Goal: Transaction & Acquisition: Purchase product/service

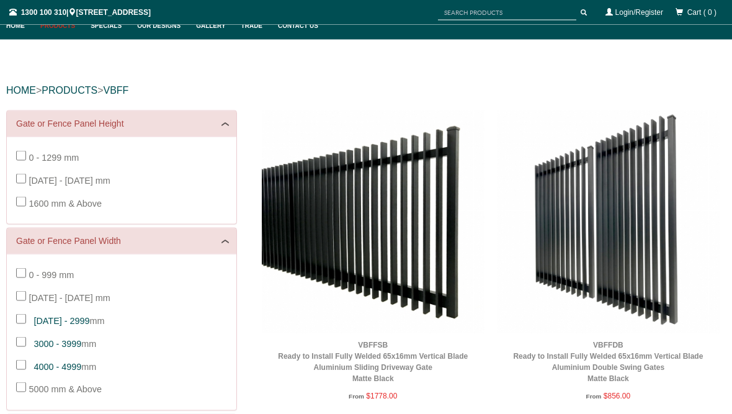
scroll to position [83, 0]
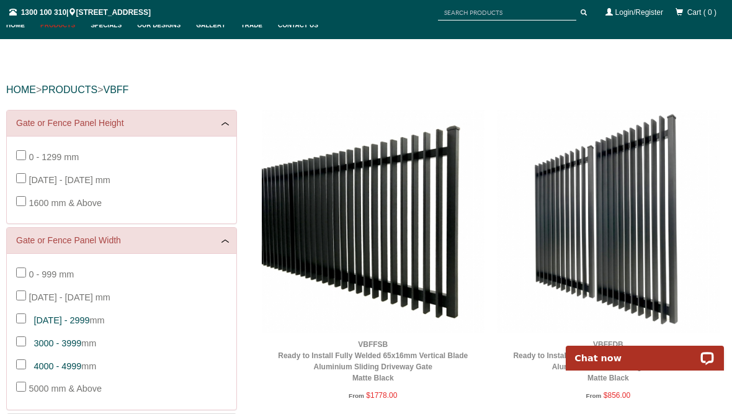
click at [30, 204] on span "1600 mm & Above" at bounding box center [65, 203] width 73 height 10
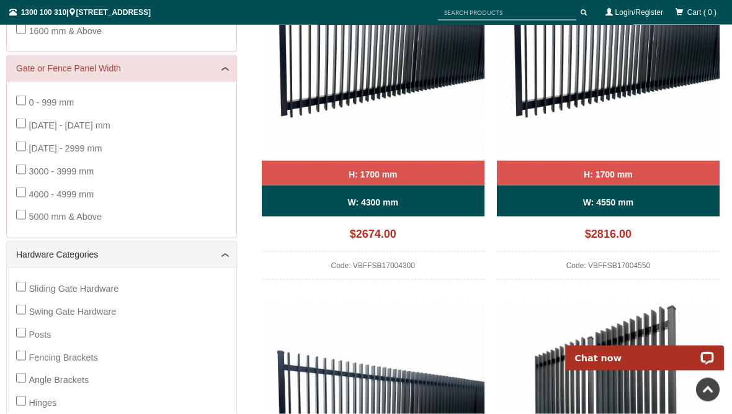
scroll to position [256, 0]
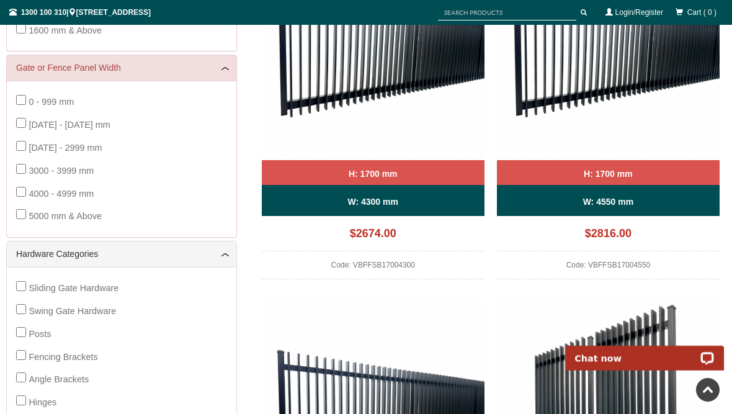
click at [32, 168] on span "3000 - 3999 mm" at bounding box center [61, 171] width 65 height 10
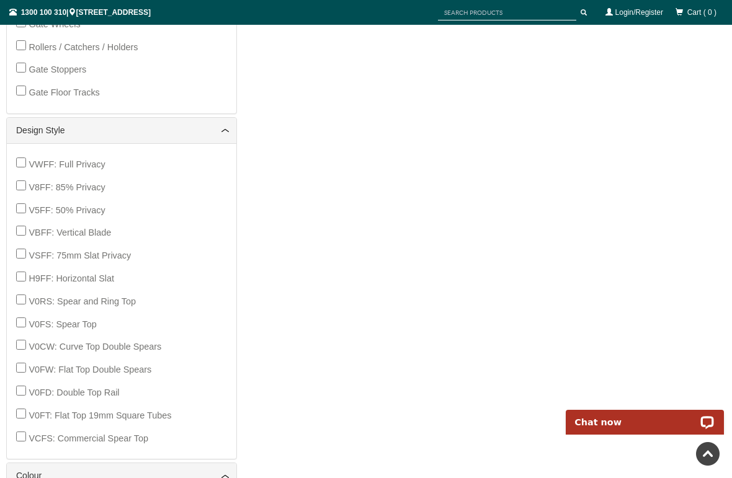
scroll to position [679, 0]
click at [33, 251] on span "VSFF: 75mm Slat Privacy" at bounding box center [80, 256] width 102 height 10
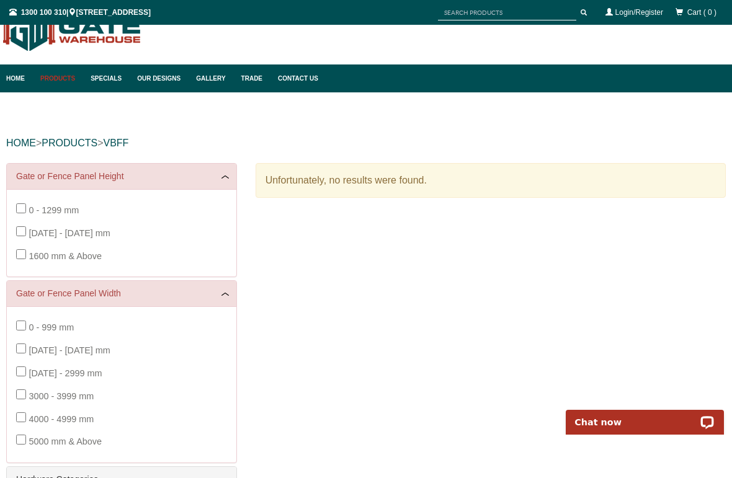
scroll to position [31, 0]
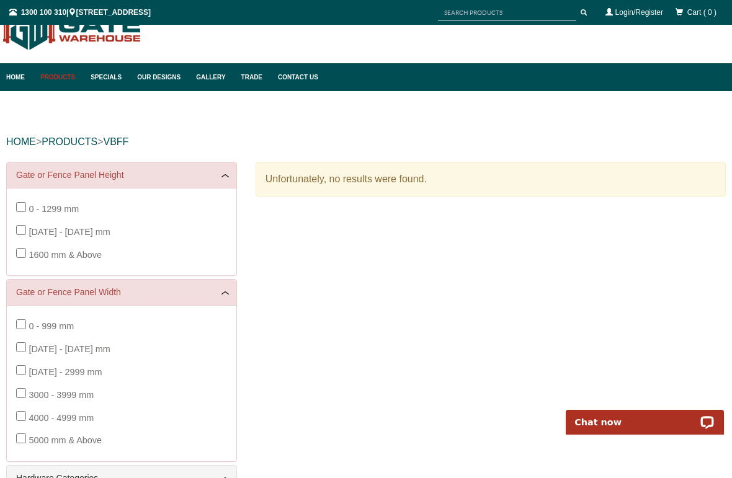
click at [29, 252] on span "1600 mm & Above" at bounding box center [65, 255] width 73 height 10
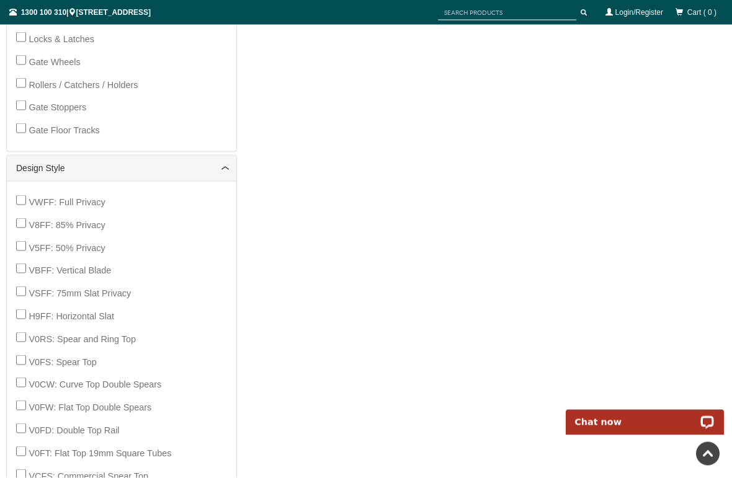
scroll to position [643, 0]
click at [33, 190] on label "VWFF: Full Privacy" at bounding box center [67, 201] width 76 height 23
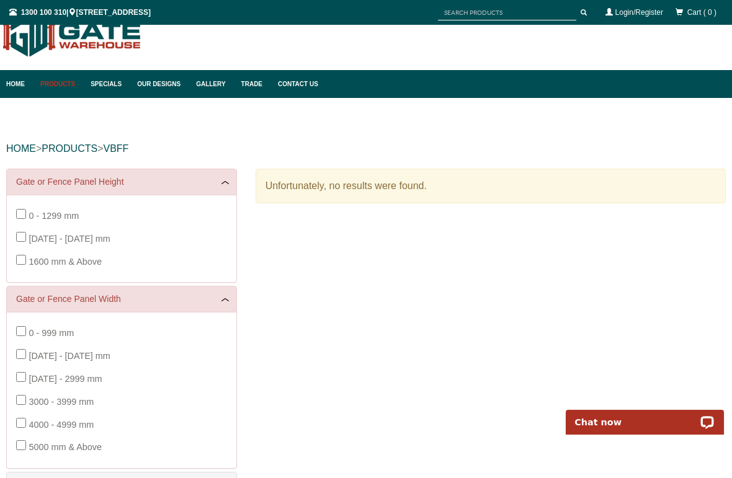
scroll to position [31, 0]
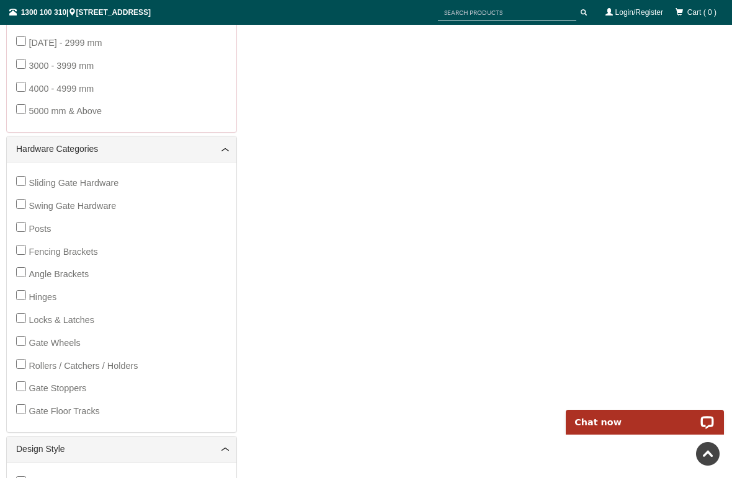
click at [29, 413] on span "VWFF: Full Privacy" at bounding box center [67, 483] width 76 height 10
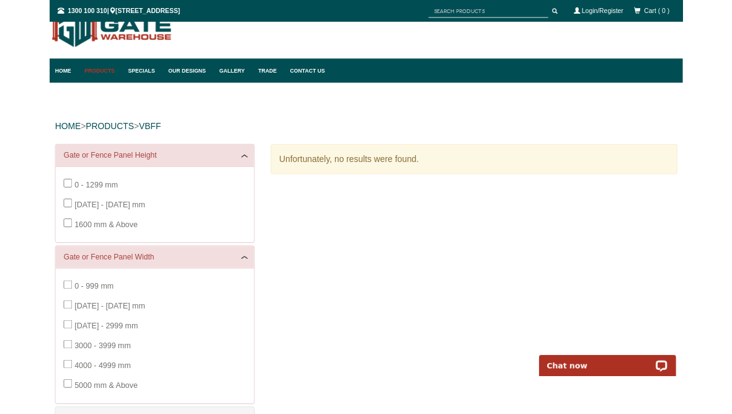
scroll to position [0, 0]
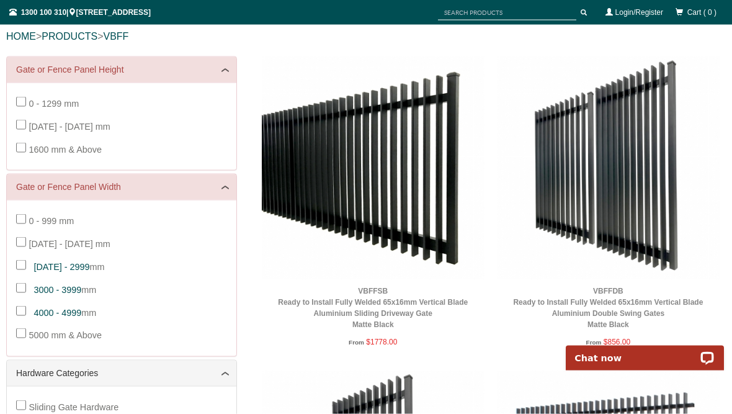
scroll to position [137, 0]
click at [668, 192] on img at bounding box center [608, 167] width 223 height 223
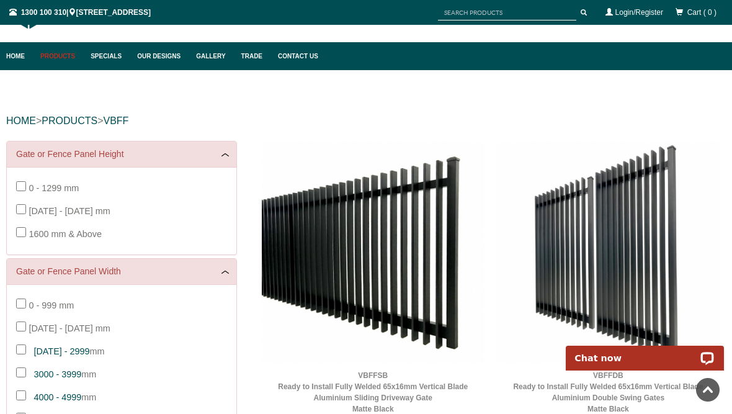
scroll to position [0, 0]
